Goal: Task Accomplishment & Management: Use online tool/utility

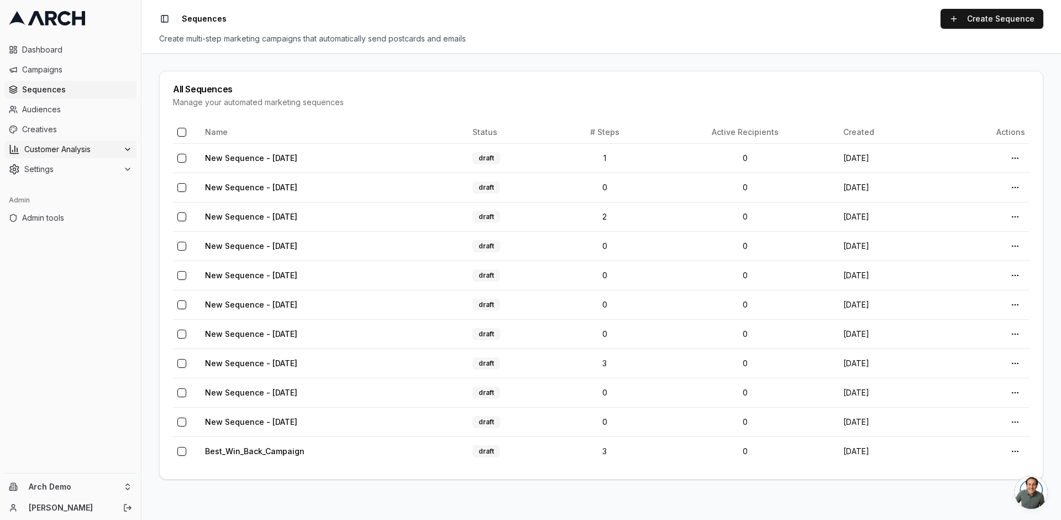
click at [55, 147] on span "Customer Analysis" at bounding box center [71, 149] width 95 height 11
click at [67, 191] on link "Customer Profiles" at bounding box center [70, 184] width 105 height 15
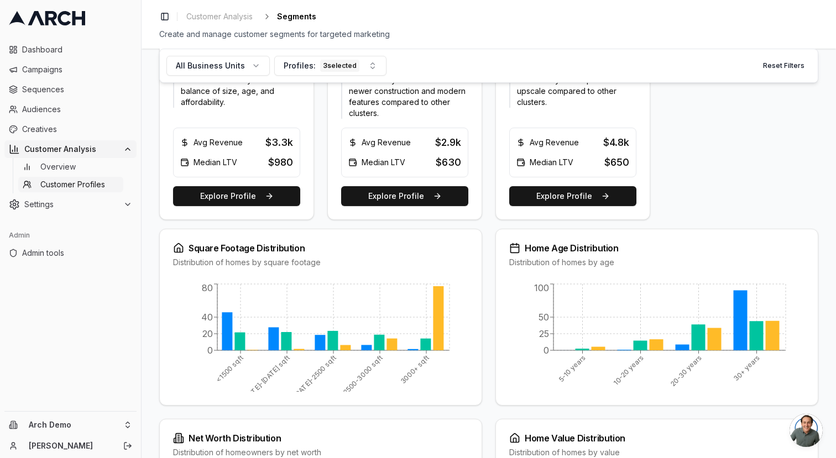
scroll to position [564, 0]
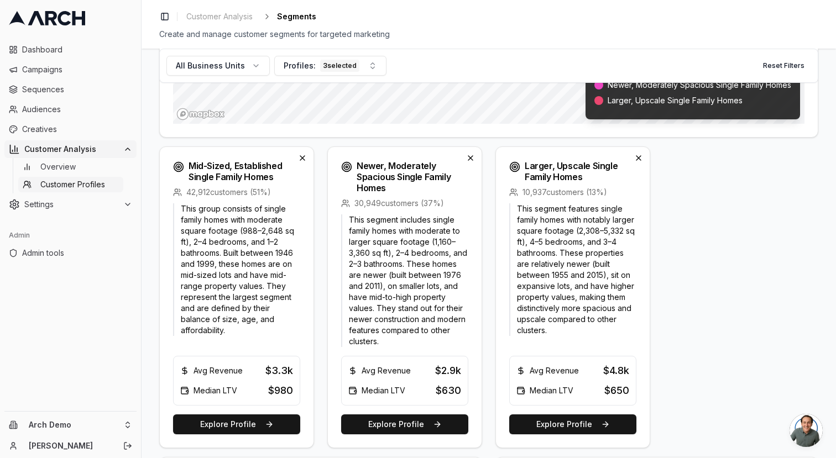
scroll to position [331, 0]
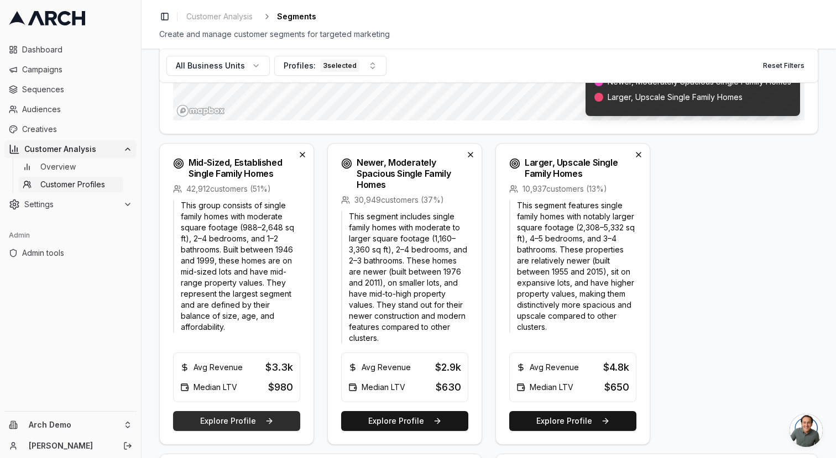
click at [268, 425] on button "Explore Profile" at bounding box center [236, 421] width 127 height 20
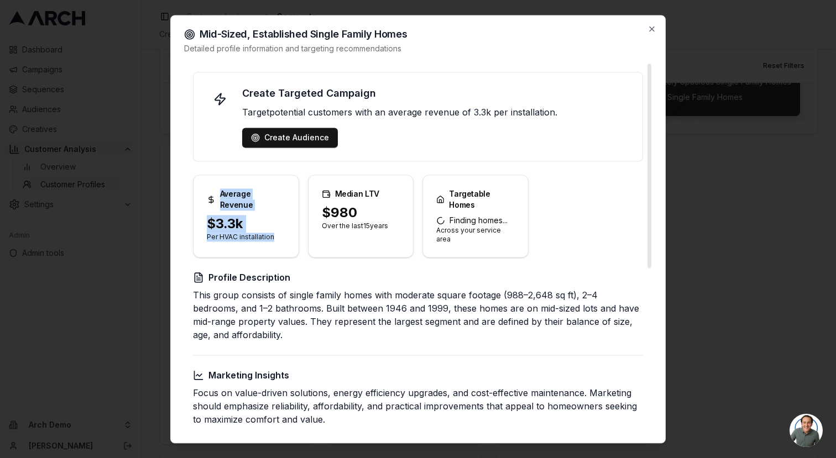
drag, startPoint x: 274, startPoint y: 223, endPoint x: 206, endPoint y: 198, distance: 72.4
click at [206, 198] on div "Average Revenue $3.3k Per HVAC installation" at bounding box center [246, 216] width 106 height 83
click at [241, 219] on div "$3.3k" at bounding box center [246, 224] width 78 height 18
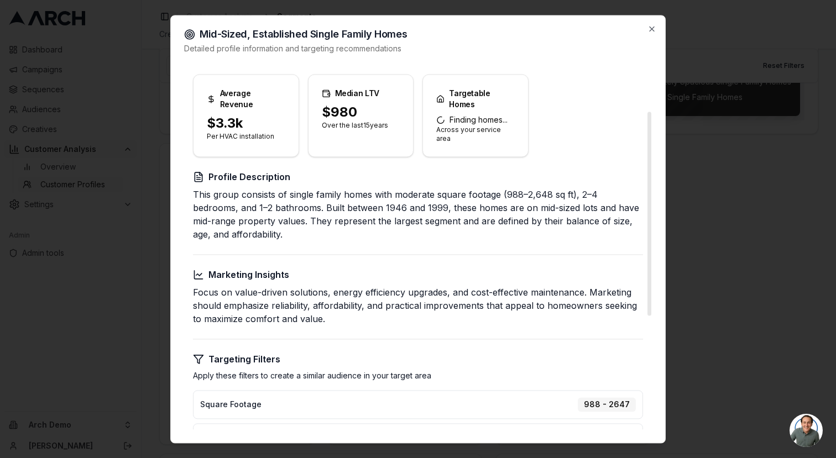
scroll to position [0, 0]
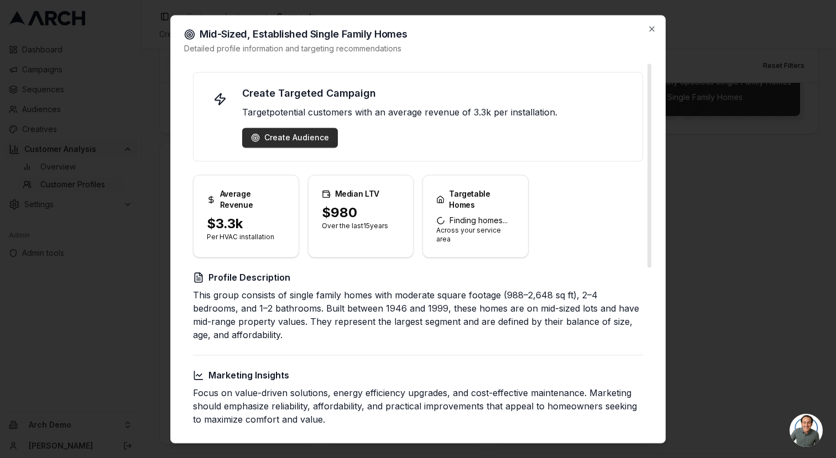
click at [281, 137] on div "Create Audience" at bounding box center [290, 137] width 78 height 11
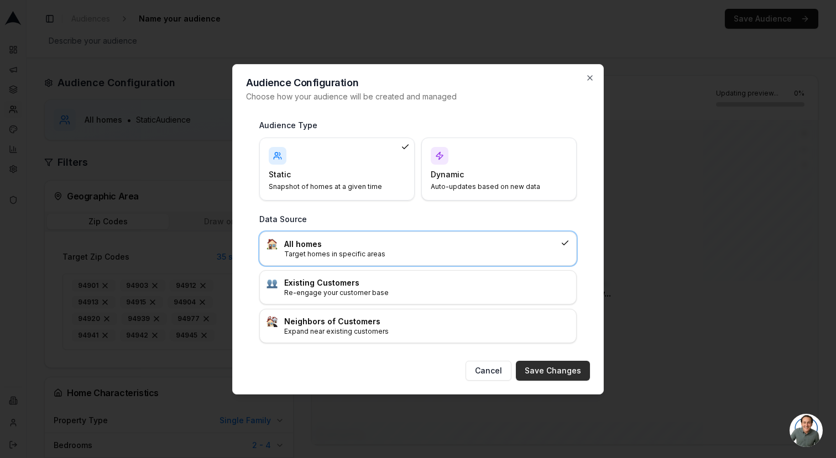
click at [537, 368] on button "Save Changes" at bounding box center [553, 371] width 74 height 20
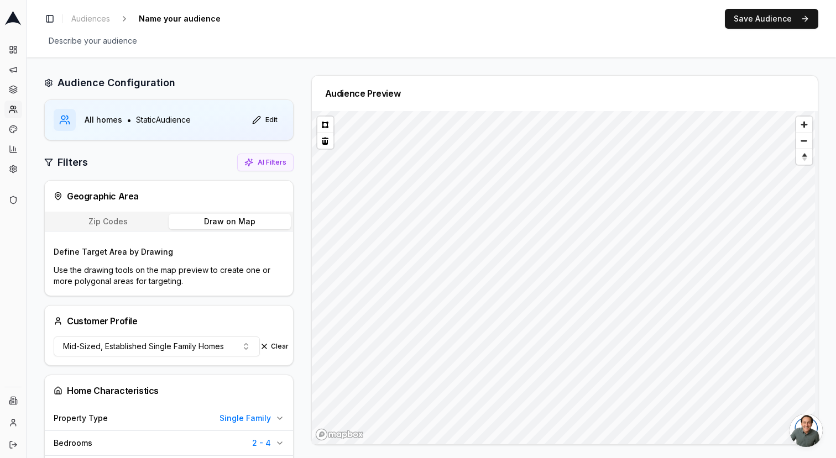
click at [228, 217] on button "Draw on Map" at bounding box center [230, 221] width 122 height 15
click at [321, 123] on button at bounding box center [325, 125] width 16 height 16
